Goal: Communication & Community: Answer question/provide support

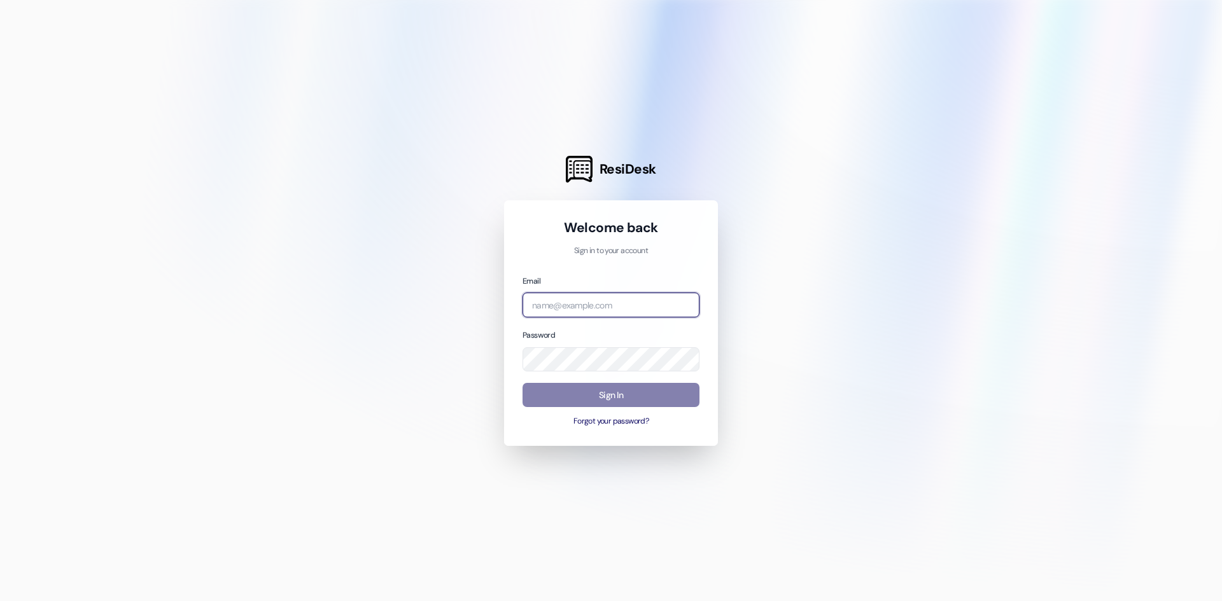
type input "[EMAIL_ADDRESS][DOMAIN_NAME]"
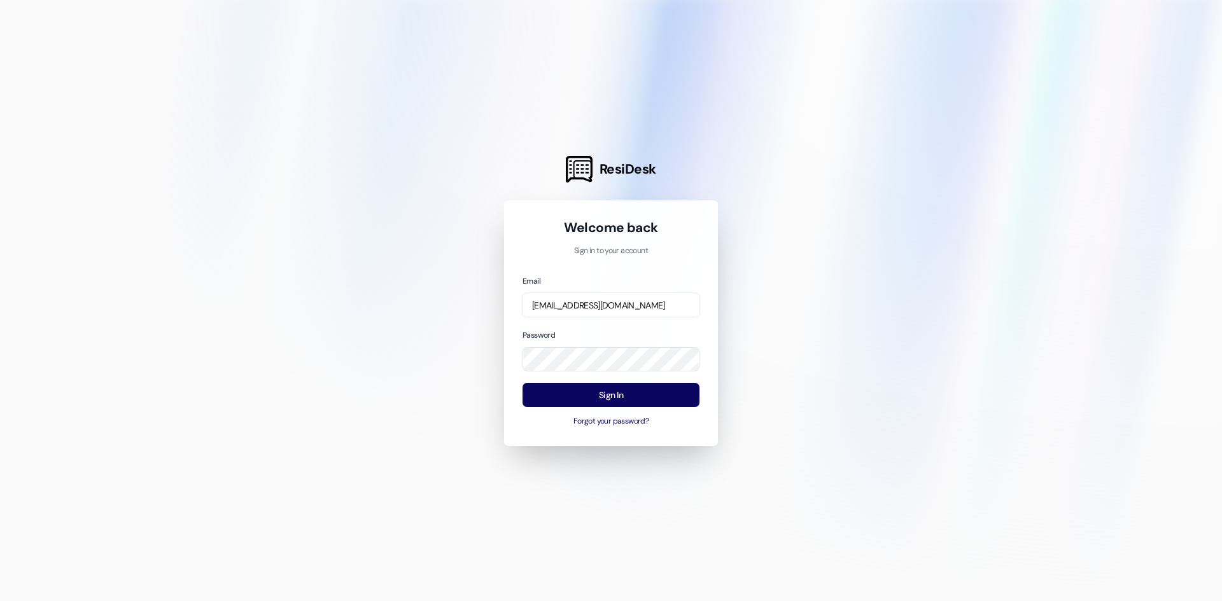
click at [1023, 352] on div at bounding box center [611, 300] width 1222 height 601
click at [592, 391] on button "Sign In" at bounding box center [610, 395] width 177 height 25
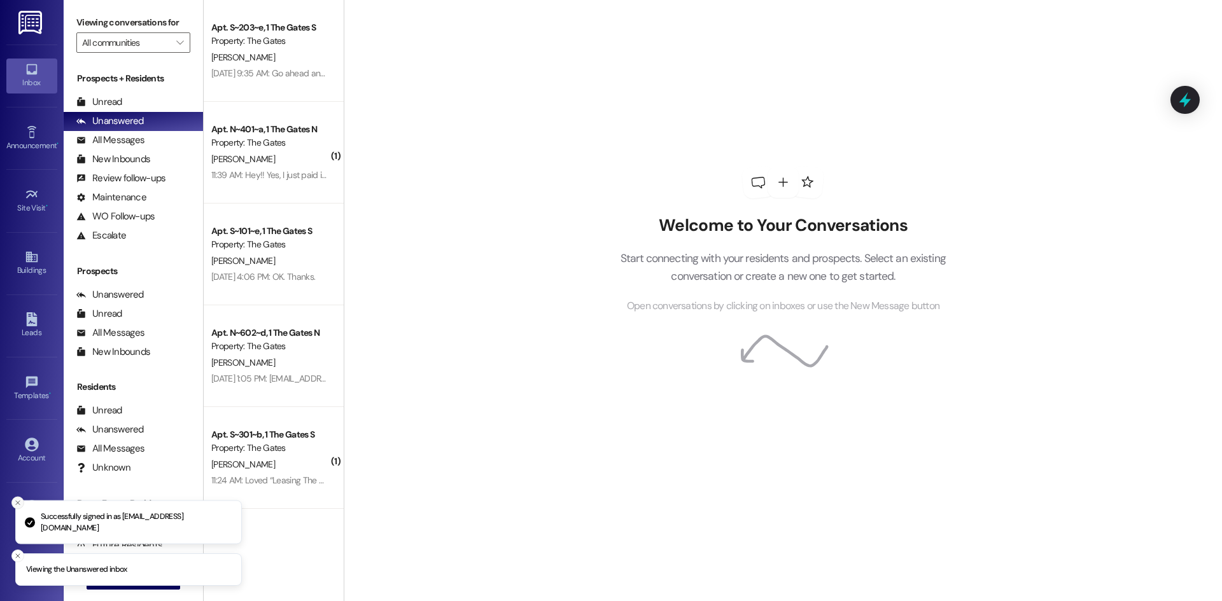
click at [15, 502] on icon "Close toast" at bounding box center [18, 503] width 8 height 8
click at [20, 555] on icon "Close toast" at bounding box center [18, 556] width 8 height 8
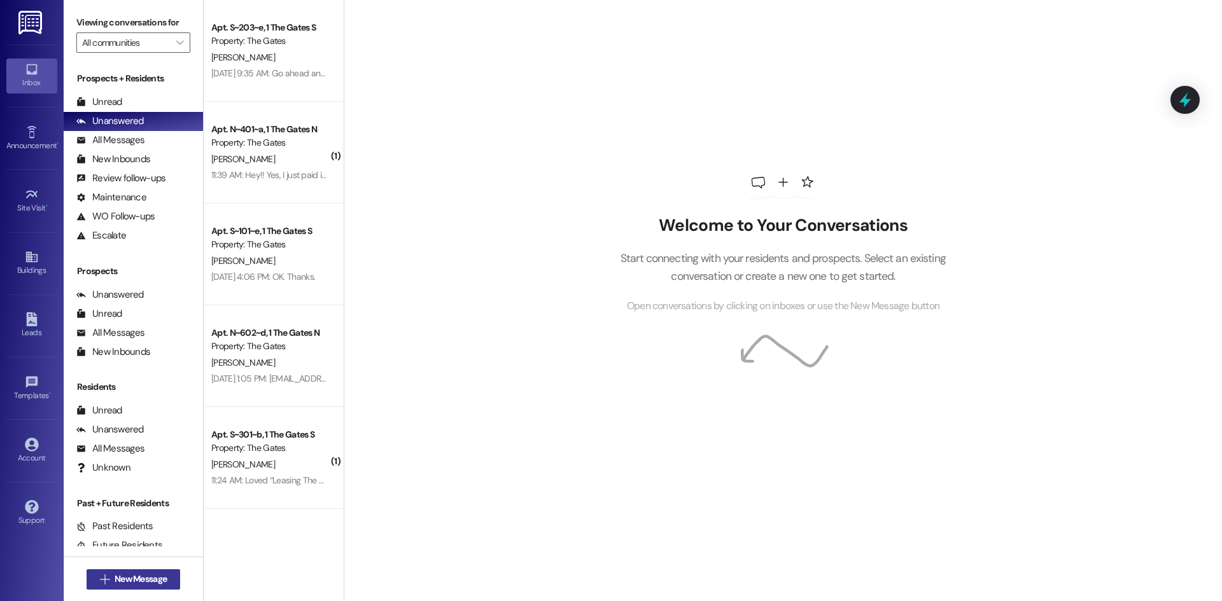
click at [141, 578] on span "New Message" at bounding box center [141, 579] width 52 height 13
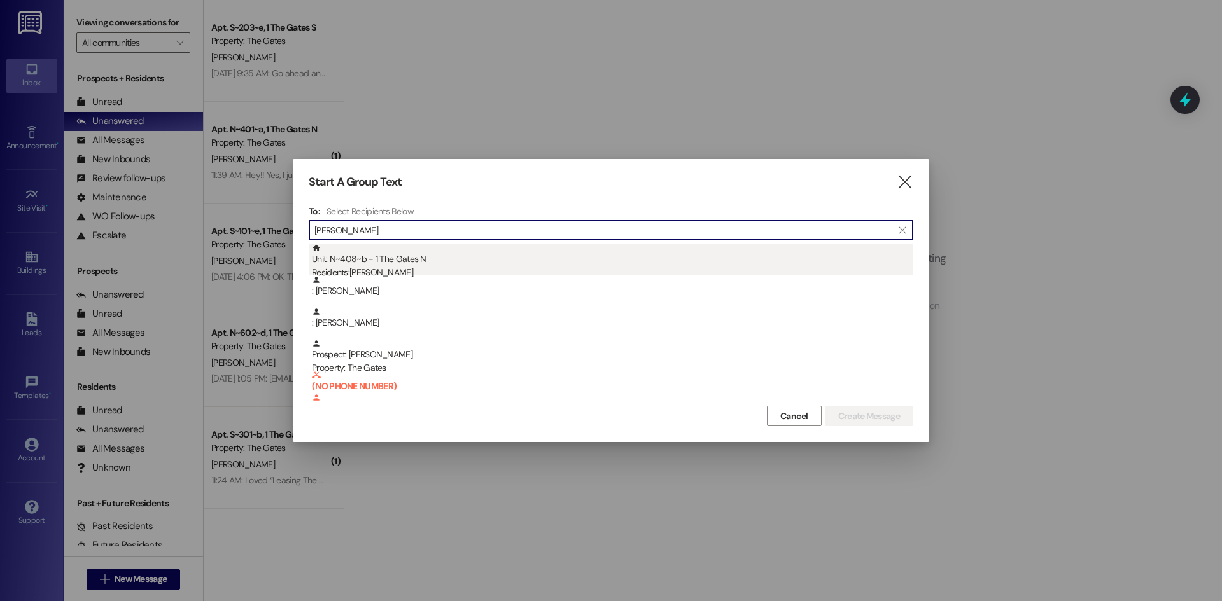
type input "[PERSON_NAME]"
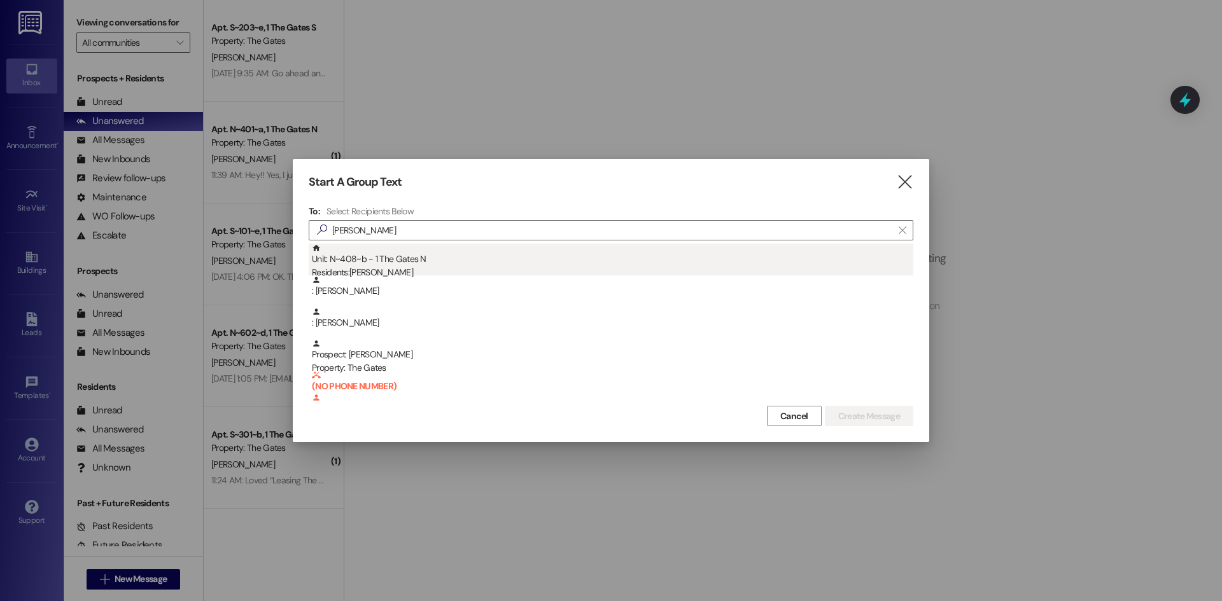
click at [435, 261] on div "Unit: N~408~b - 1 The Gates N Residents: [PERSON_NAME]" at bounding box center [612, 262] width 601 height 36
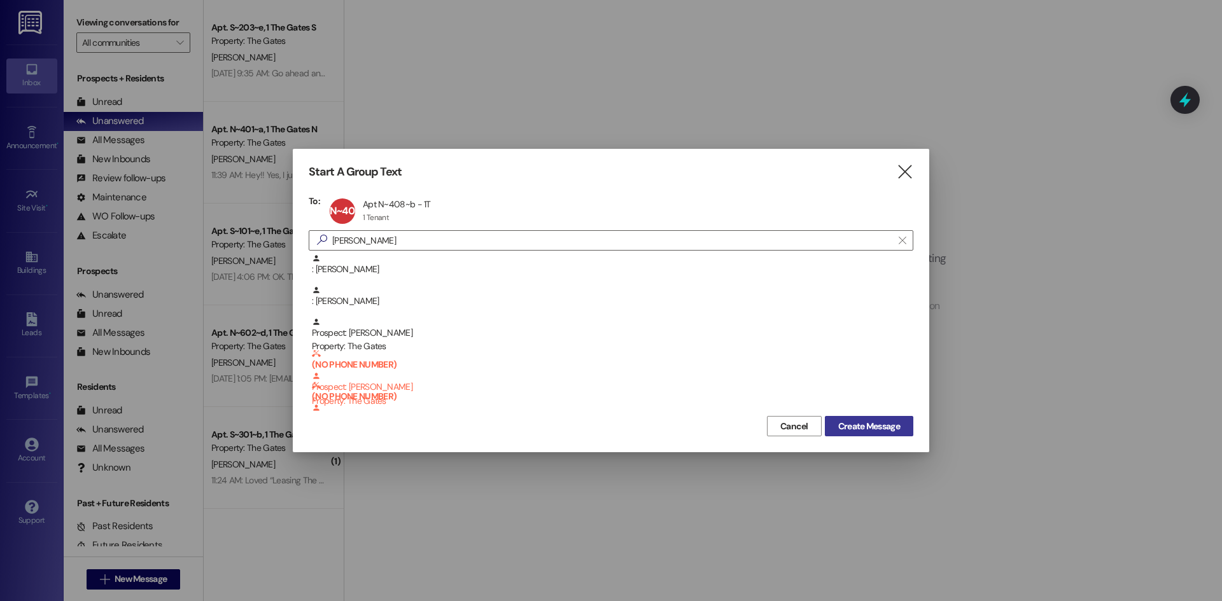
click at [872, 421] on span "Create Message" at bounding box center [869, 426] width 62 height 13
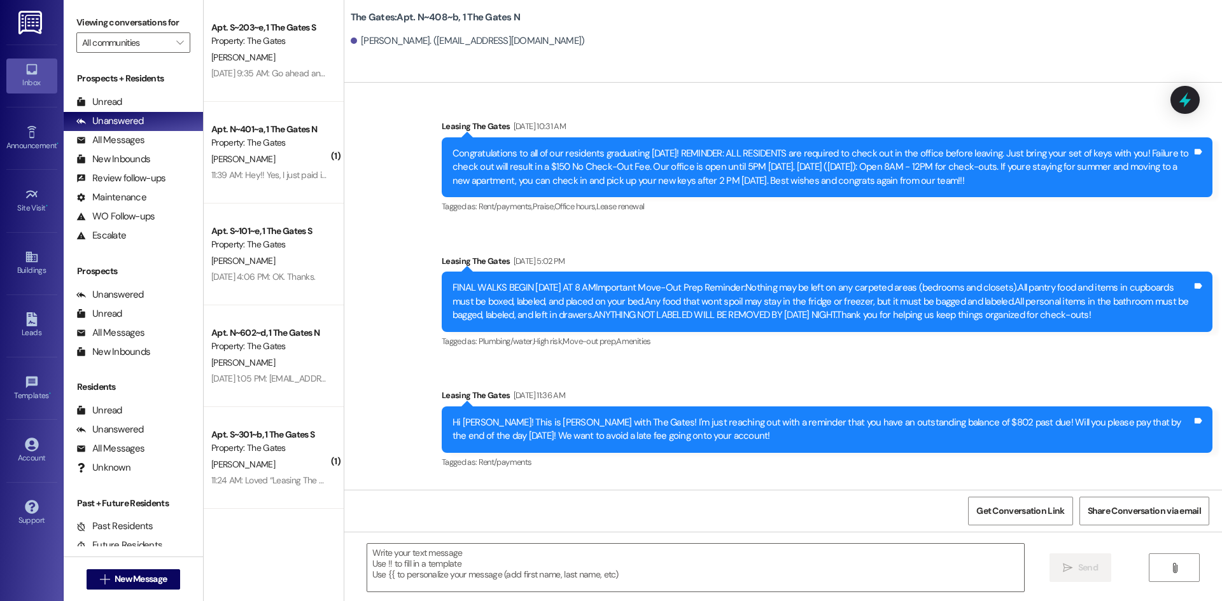
scroll to position [26157, 0]
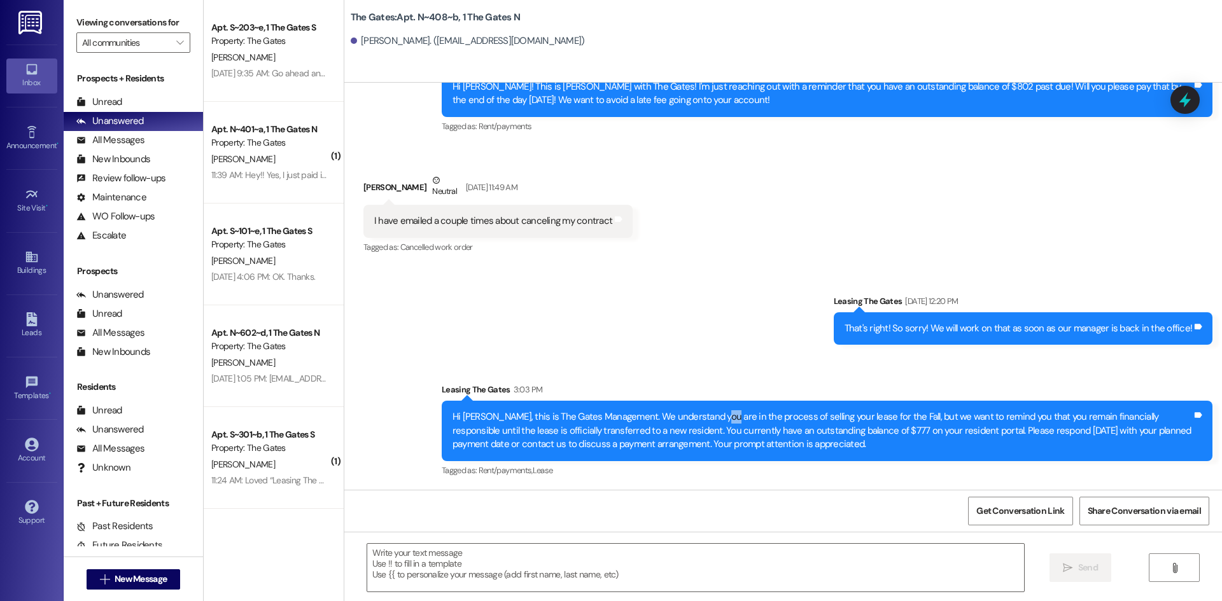
drag, startPoint x: 702, startPoint y: 419, endPoint x: 711, endPoint y: 417, distance: 8.5
click at [705, 419] on div "Hi [PERSON_NAME], this is The Gates Management. We understand you are in the pr…" at bounding box center [821, 430] width 739 height 41
click at [760, 418] on div "Hi [PERSON_NAME], this is The Gates Management. We understand you are in the pr…" at bounding box center [821, 430] width 739 height 41
drag, startPoint x: 842, startPoint y: 418, endPoint x: 607, endPoint y: 410, distance: 235.6
click at [607, 410] on div "Hi [PERSON_NAME], this is The Gates Management. We understand you are in the pr…" at bounding box center [821, 430] width 739 height 41
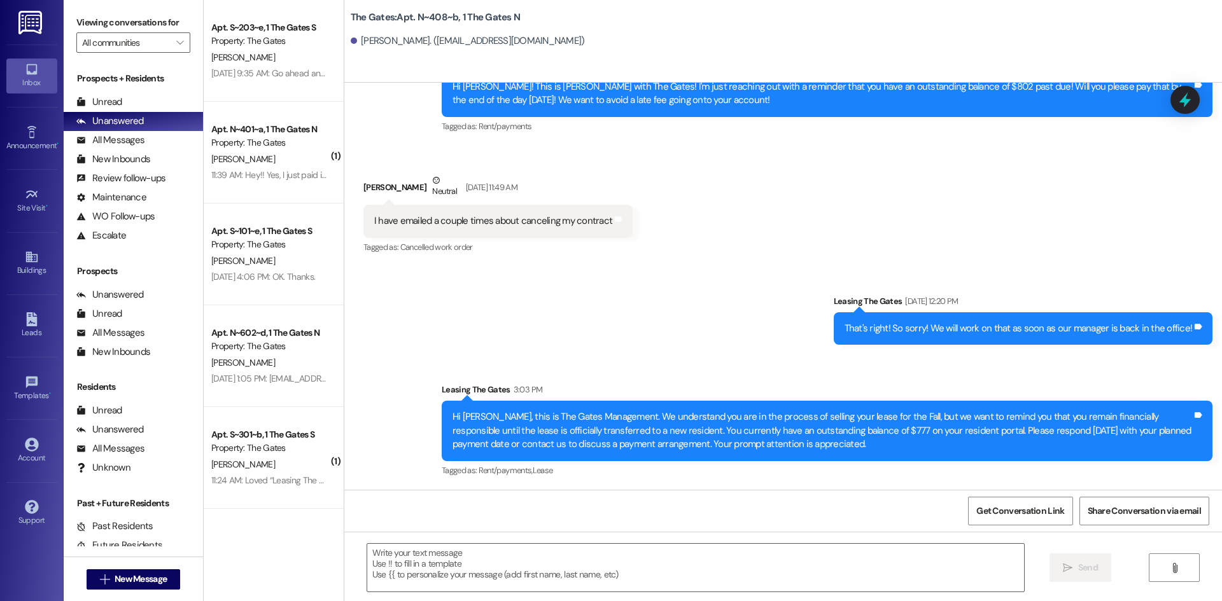
click at [629, 370] on div "Sent via SMS Leasing The Gates [DATE] 12:20 PM That's right! So sorry! We will …" at bounding box center [782, 377] width 877 height 223
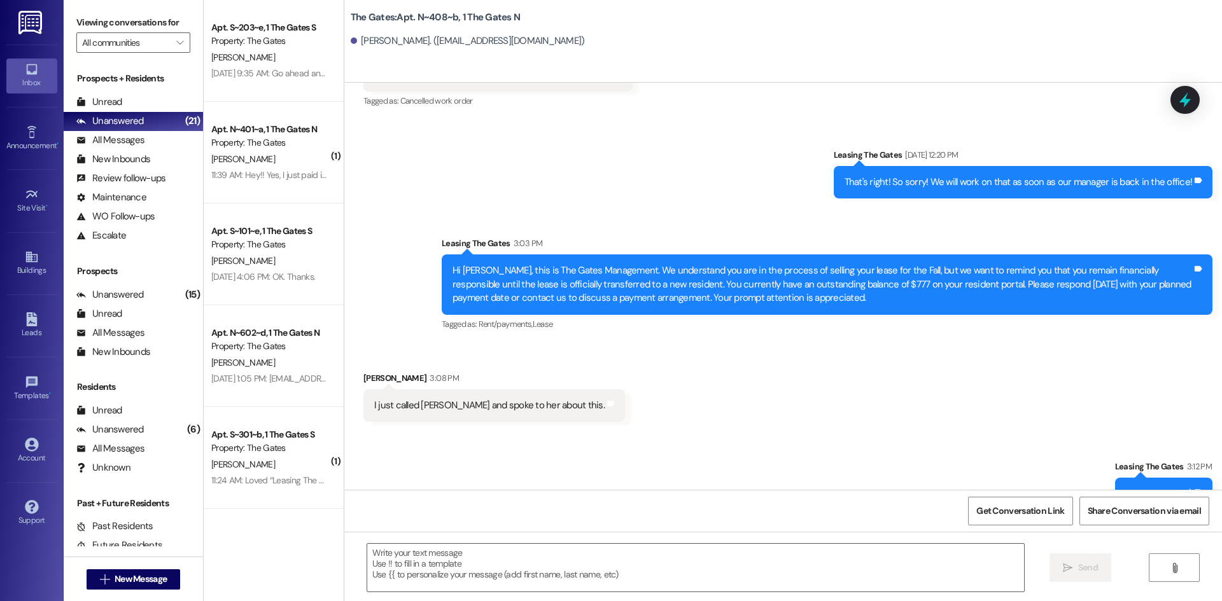
scroll to position [26334, 0]
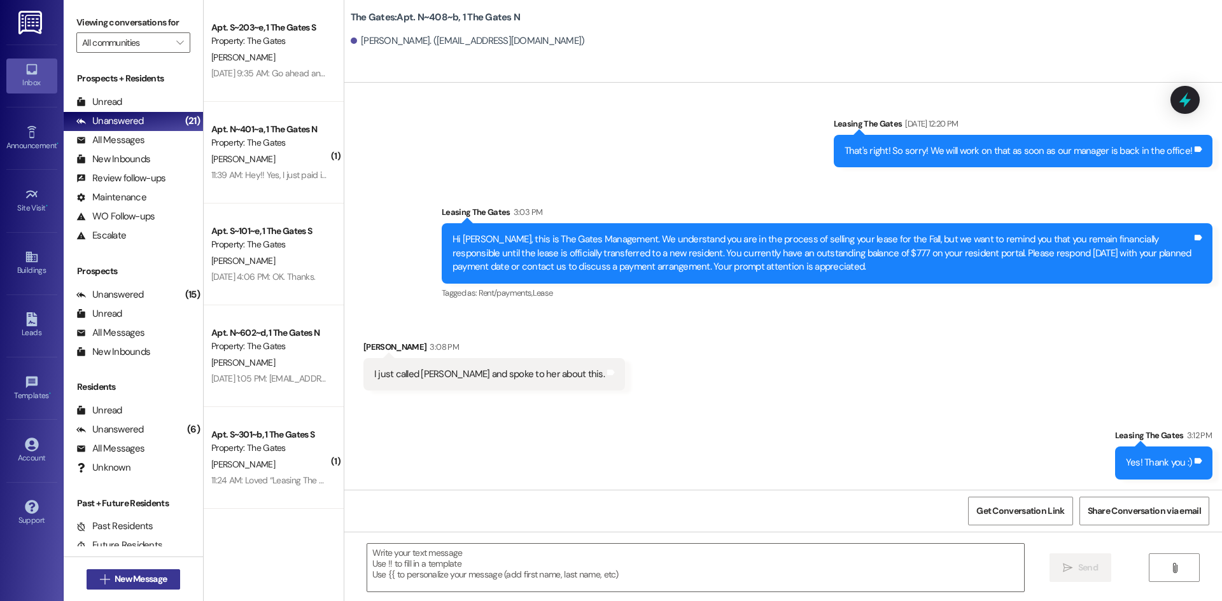
click at [146, 577] on span "New Message" at bounding box center [141, 579] width 52 height 13
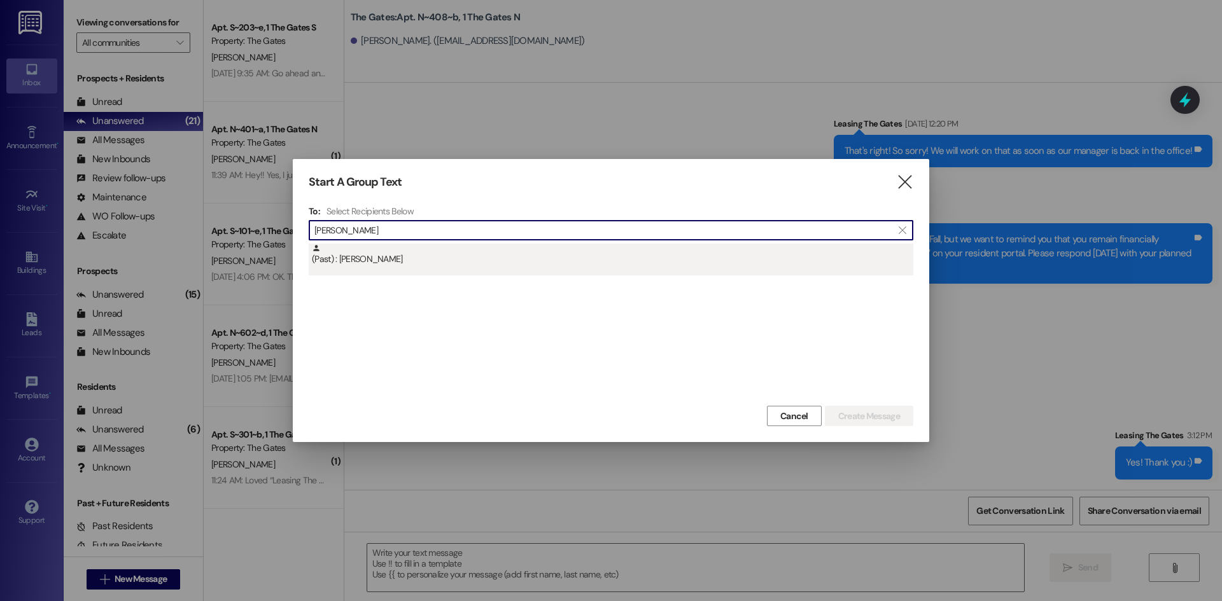
type input "[PERSON_NAME]"
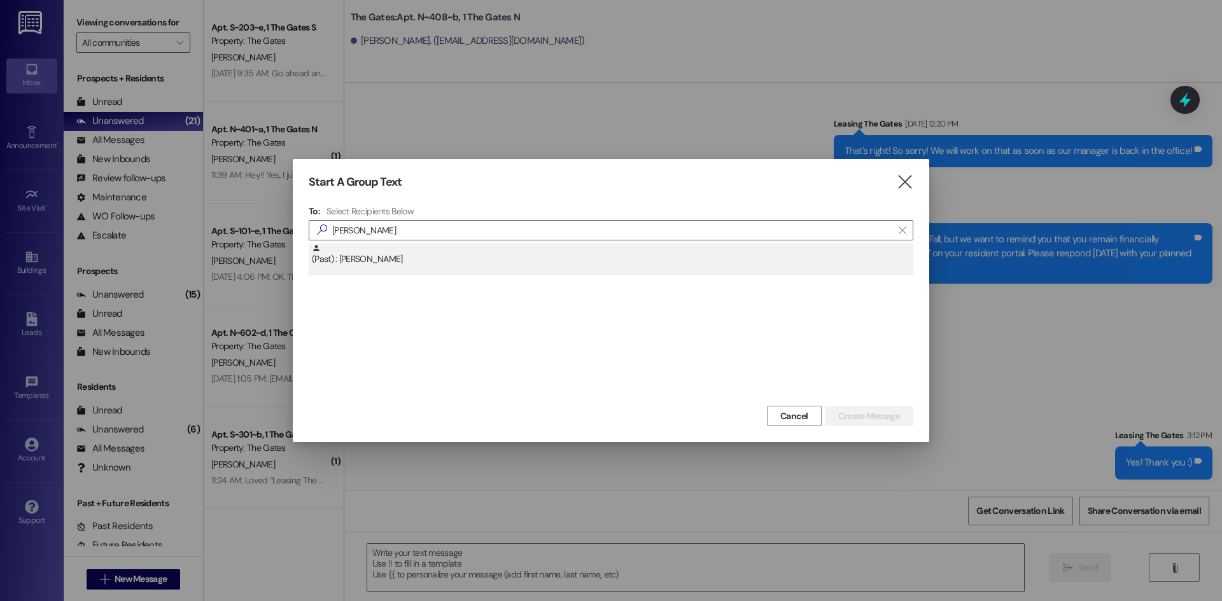
click at [569, 265] on div "(Past) : [PERSON_NAME]" at bounding box center [612, 255] width 601 height 22
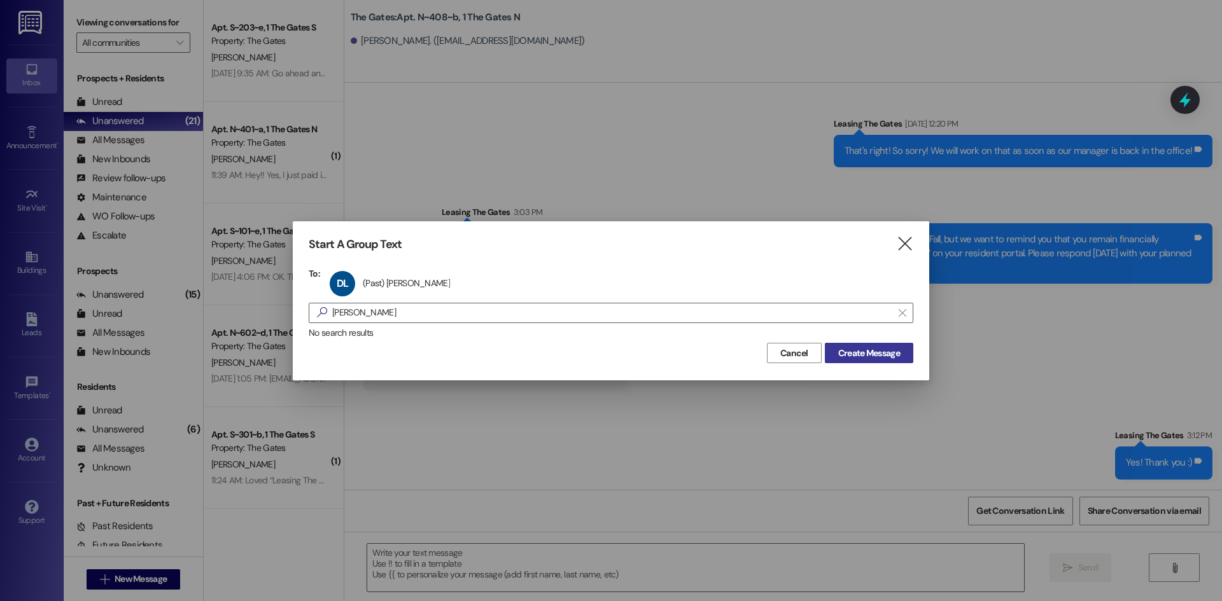
click at [855, 354] on span "Create Message" at bounding box center [869, 353] width 62 height 13
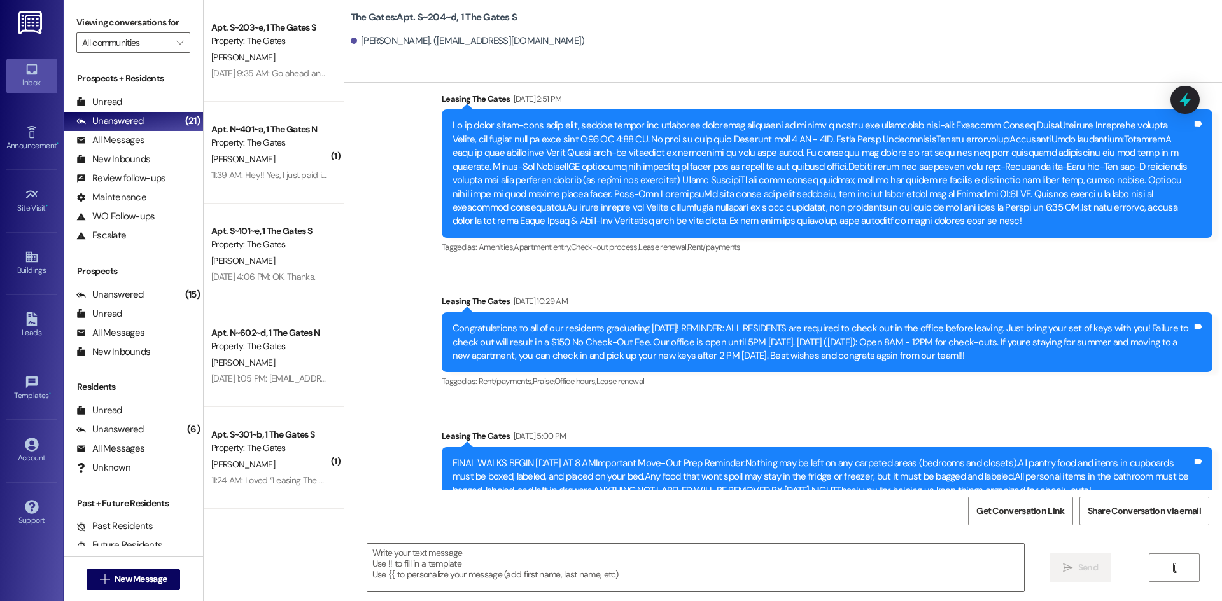
scroll to position [31861, 0]
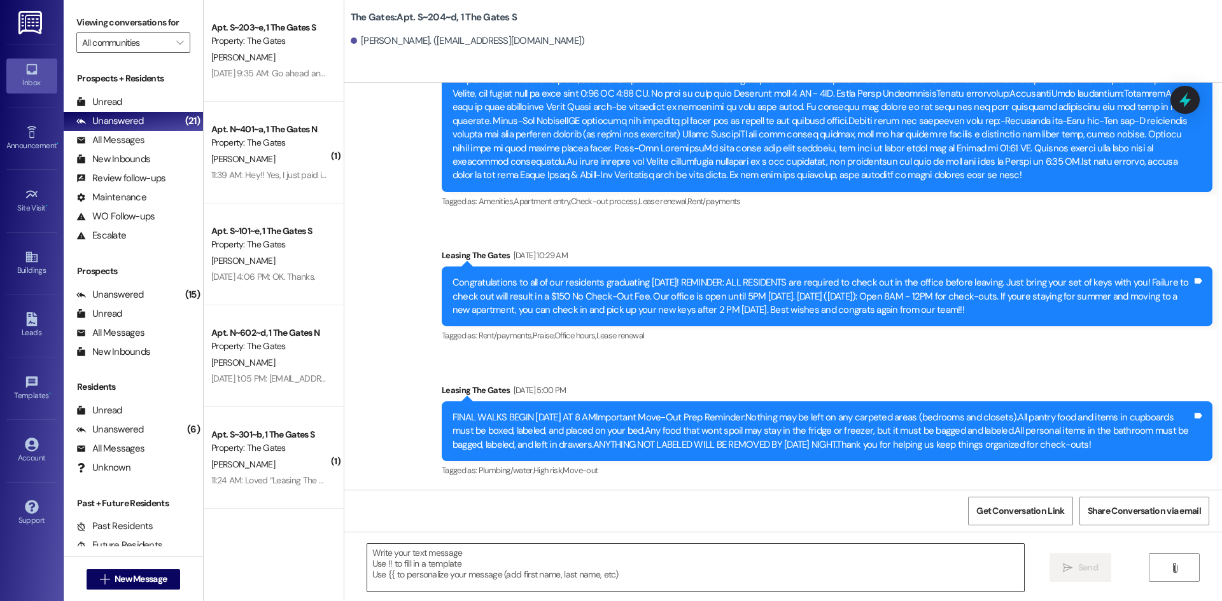
click at [426, 568] on textarea at bounding box center [695, 568] width 657 height 48
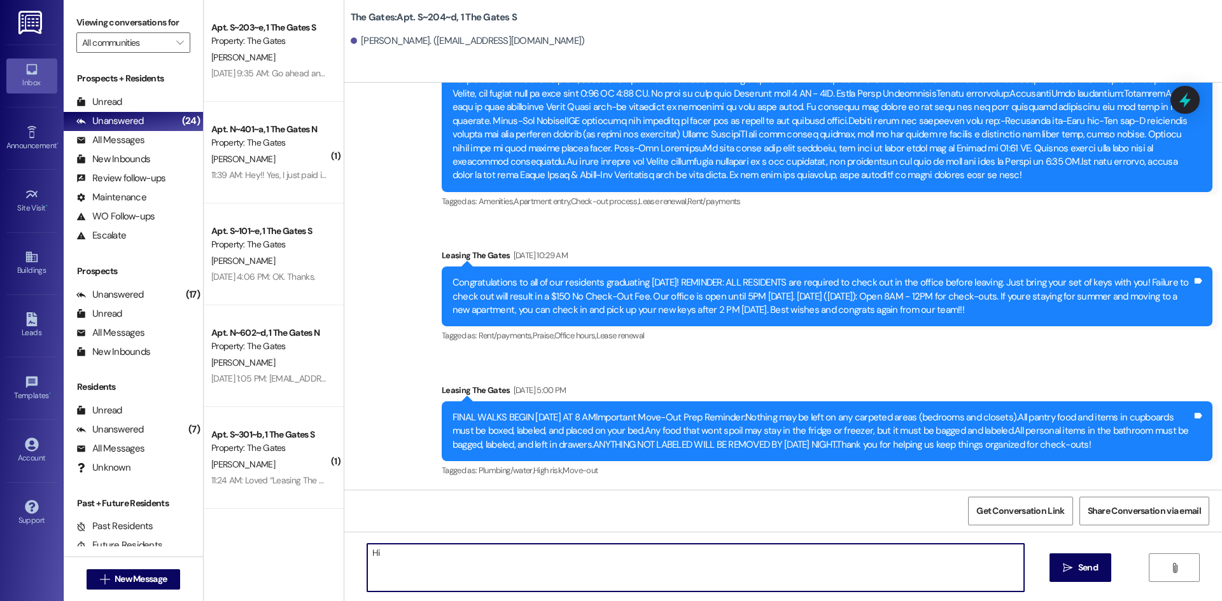
type textarea "H"
